Goal: Information Seeking & Learning: Learn about a topic

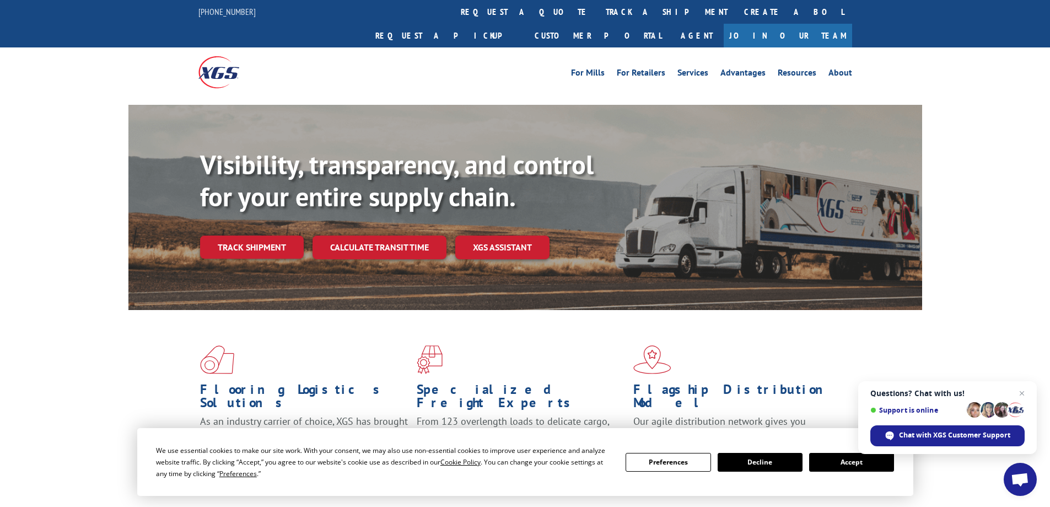
click at [952, 127] on div "Visibility, transparency, and control for your entire supply chain. Track shipm…" at bounding box center [525, 218] width 1050 height 227
click at [1023, 391] on span "Close chat" at bounding box center [1023, 394] width 14 height 14
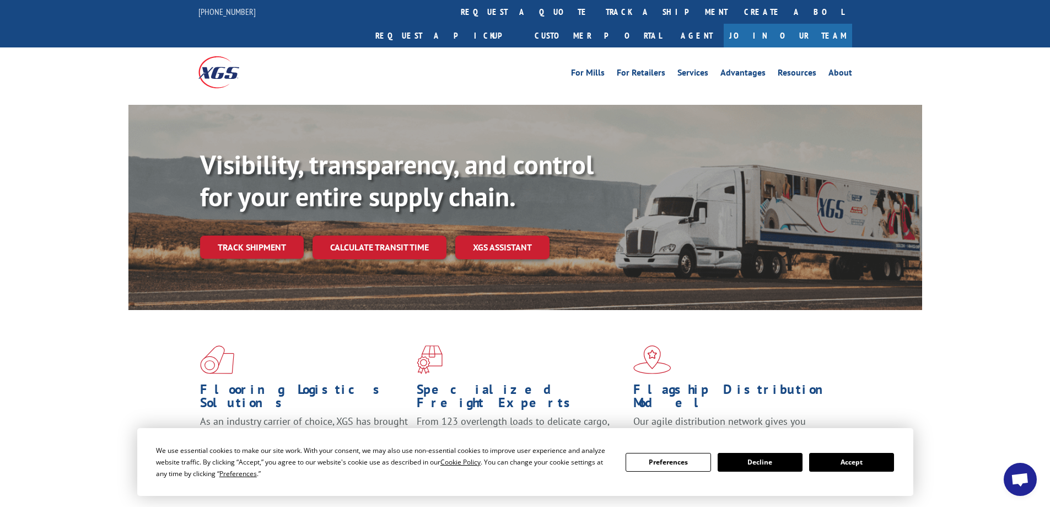
click at [974, 310] on div "Flooring Logistics Solutions As an industry carrier of choice, XGS has brought …" at bounding box center [525, 421] width 1050 height 222
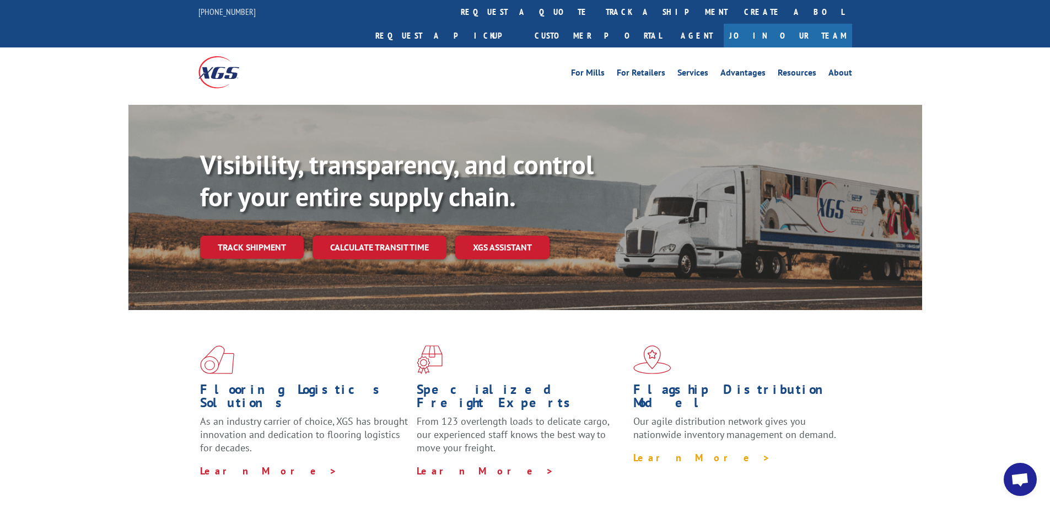
click at [676, 451] on link "Learn More >" at bounding box center [702, 457] width 137 height 13
